Goal: Task Accomplishment & Management: Manage account settings

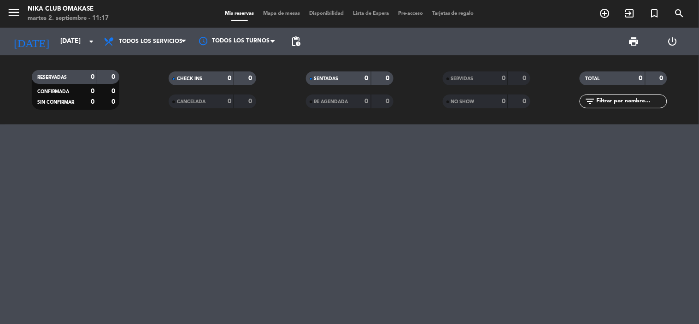
click at [392, 39] on div "print power_settings_new" at bounding box center [498, 42] width 387 height 28
click at [165, 51] on span "Todos los servicios" at bounding box center [145, 41] width 92 height 20
click at [175, 65] on div "menu Nika Club Omakase [DATE] 2. septiembre - 11:17 Mis reservas Mapa de mesas …" at bounding box center [349, 62] width 699 height 124
click at [88, 38] on icon "arrow_drop_down" at bounding box center [91, 41] width 11 height 11
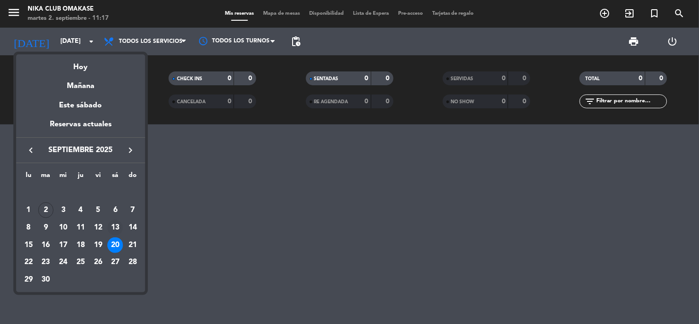
click at [114, 227] on div "13" at bounding box center [115, 228] width 16 height 16
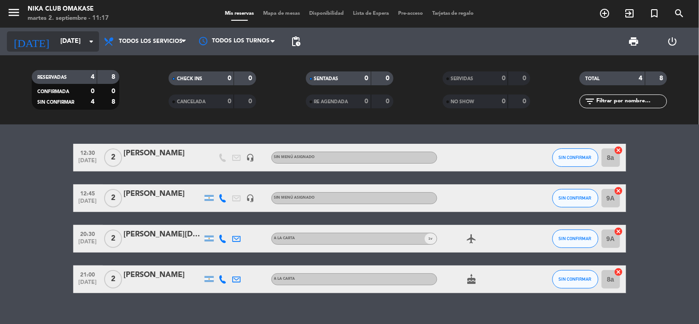
click at [94, 39] on icon "arrow_drop_down" at bounding box center [91, 41] width 11 height 11
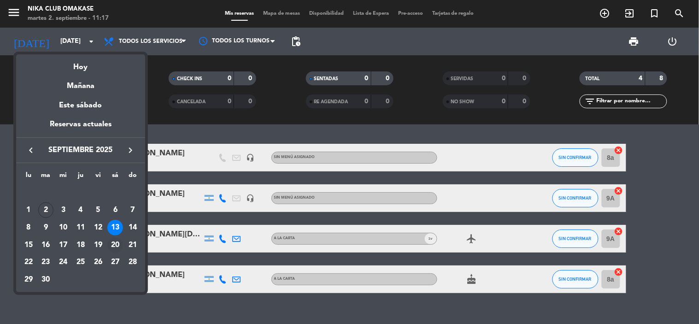
click at [121, 246] on div "20" at bounding box center [115, 245] width 16 height 16
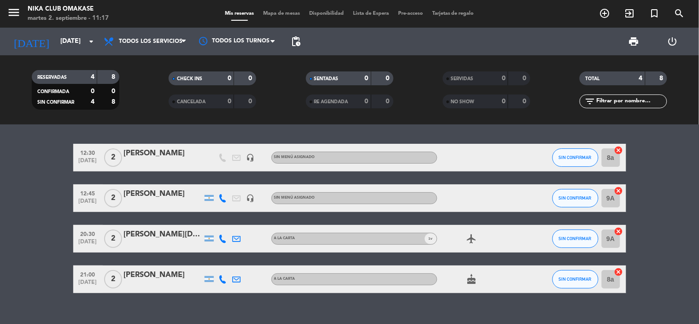
type input "[DATE]"
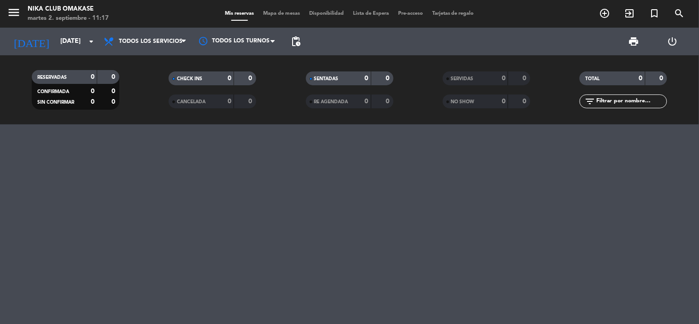
click at [540, 33] on div "print power_settings_new" at bounding box center [498, 42] width 387 height 28
click at [541, 30] on div "print power_settings_new" at bounding box center [498, 42] width 387 height 28
drag, startPoint x: 541, startPoint y: 30, endPoint x: 521, endPoint y: 24, distance: 20.7
click at [539, 29] on div "print power_settings_new" at bounding box center [498, 42] width 387 height 28
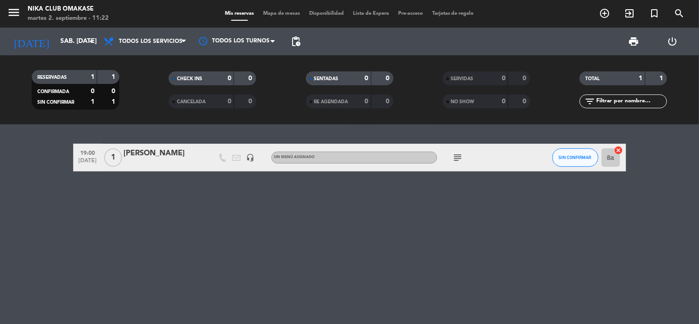
click at [200, 156] on div "Bebe Contepomi" at bounding box center [163, 154] width 78 height 12
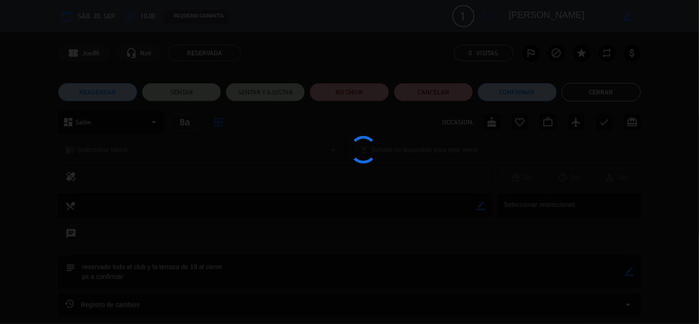
click at [200, 156] on div at bounding box center [349, 162] width 699 height 324
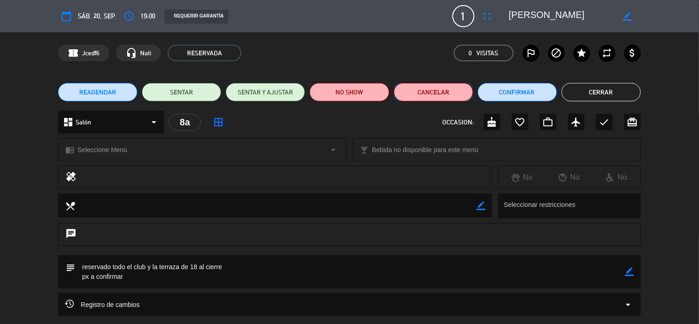
click at [455, 91] on button "Cancelar" at bounding box center [433, 92] width 79 height 18
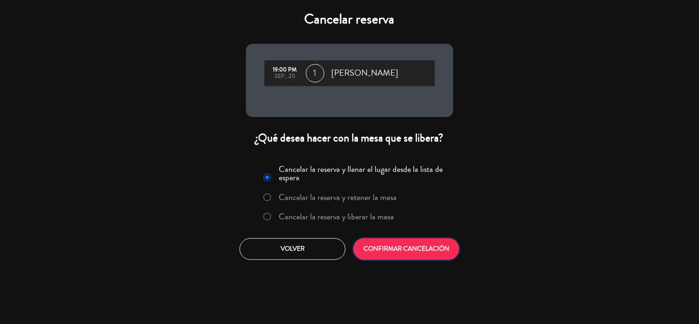
click at [428, 246] on button "CONFIRMAR CANCELACIÓN" at bounding box center [407, 249] width 106 height 22
